Goal: Check status: Check status

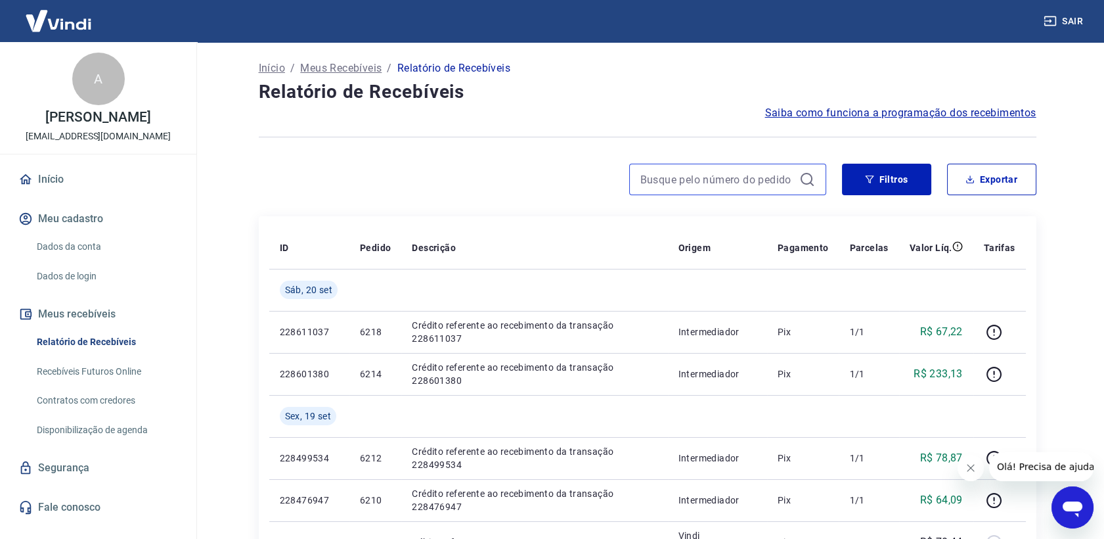
click at [668, 181] on input at bounding box center [717, 179] width 154 height 20
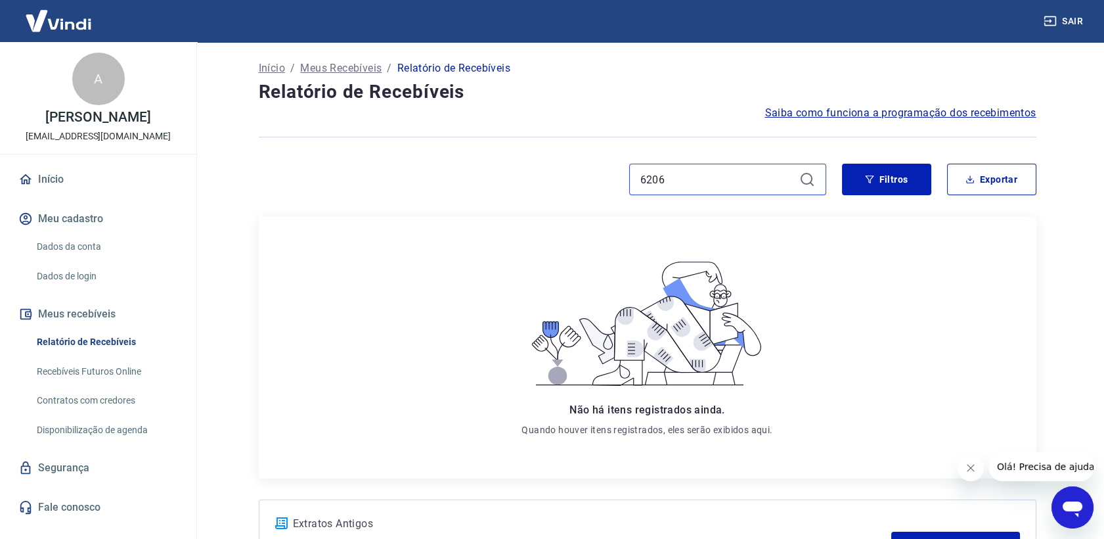
type input "6206"
click at [37, 179] on link "Início" at bounding box center [98, 179] width 165 height 29
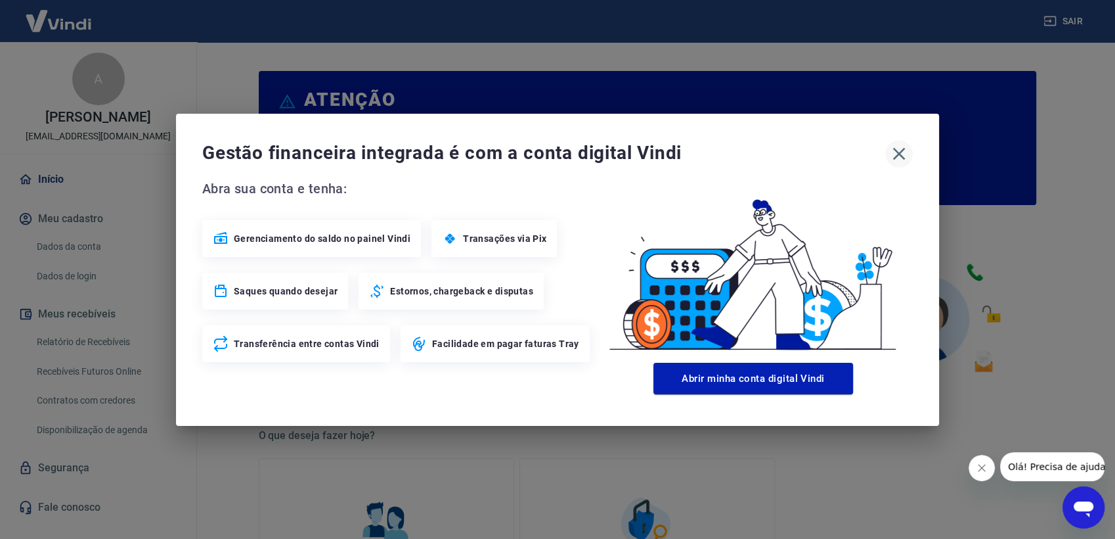
drag, startPoint x: 900, startPoint y: 154, endPoint x: 932, endPoint y: 56, distance: 103.0
click at [900, 153] on icon "button" at bounding box center [899, 153] width 12 height 12
